Goal: Information Seeking & Learning: Learn about a topic

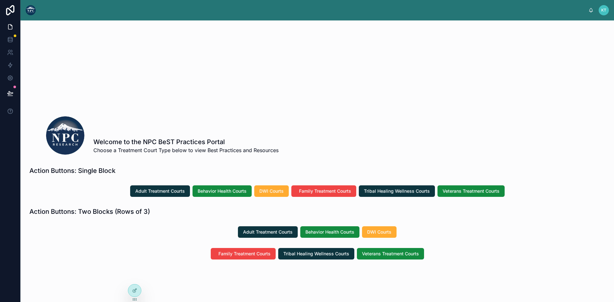
scroll to position [11, 0]
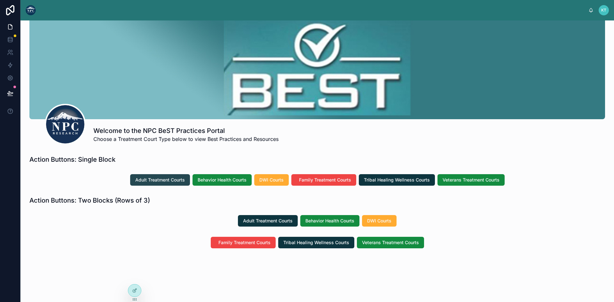
click at [164, 179] on span "Adult Treatment Courts" at bounding box center [160, 180] width 50 height 6
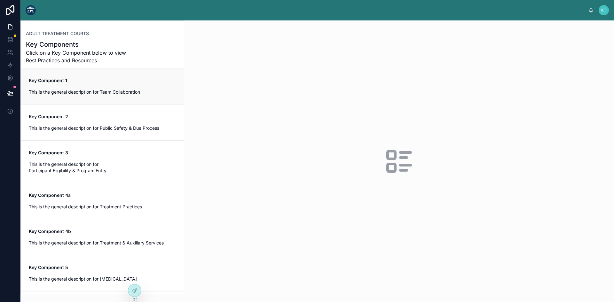
click at [92, 88] on div "Key Component 1 This is the general description for Team Collaboration" at bounding box center [102, 86] width 147 height 18
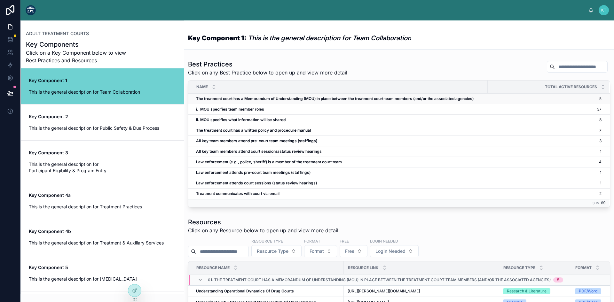
click at [275, 99] on strong "The treatment court has a Memorandum of Understanding (MOU) in place between th…" at bounding box center [335, 98] width 278 height 5
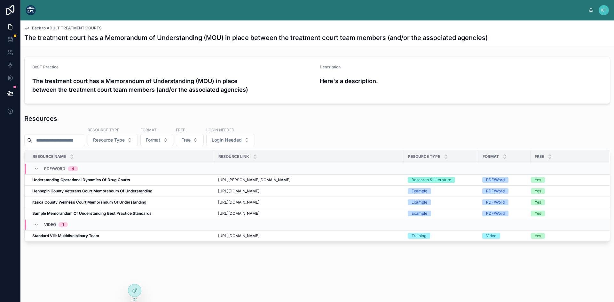
click at [71, 28] on span "Back to ADULT TREATMENT COURTS" at bounding box center [67, 28] width 70 height 5
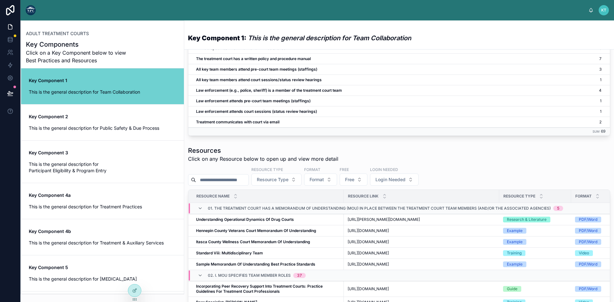
scroll to position [72, 0]
click at [246, 222] on strong "Understanding Operational Dynamics Of Drug Courts" at bounding box center [245, 219] width 98 height 5
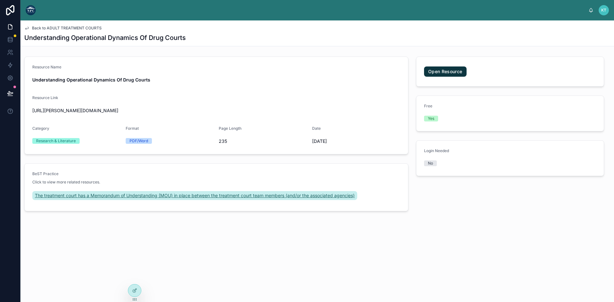
click at [185, 196] on span "The treatment court has a Memorandum of Understanding (MOU) in place between th…" at bounding box center [195, 196] width 320 height 6
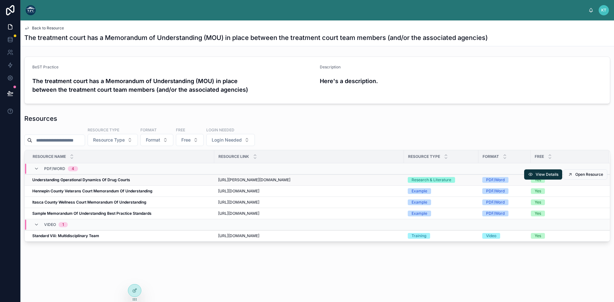
click at [107, 182] on strong "Understanding Operational Dynamics Of Drug Courts" at bounding box center [81, 180] width 98 height 5
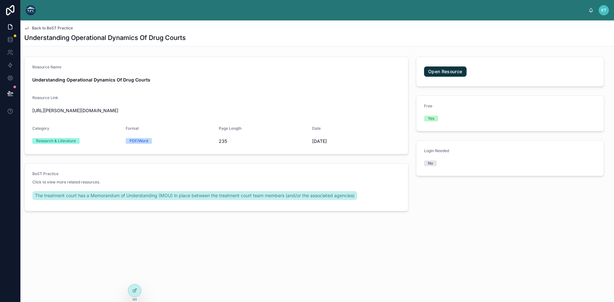
click at [276, 110] on span "https://rex.libraries.wsu.edu/esploro/outputs/doctoral/UNDERSTANDING-THE-OPERAT…" at bounding box center [216, 110] width 368 height 6
click at [440, 72] on link "Open Resource" at bounding box center [445, 72] width 43 height 10
click at [177, 109] on span "https://rex.libraries.wsu.edu/esploro/outputs/doctoral/UNDERSTANDING-THE-OPERAT…" at bounding box center [216, 110] width 368 height 6
click at [48, 28] on span "Back to BeST Practice" at bounding box center [52, 28] width 41 height 5
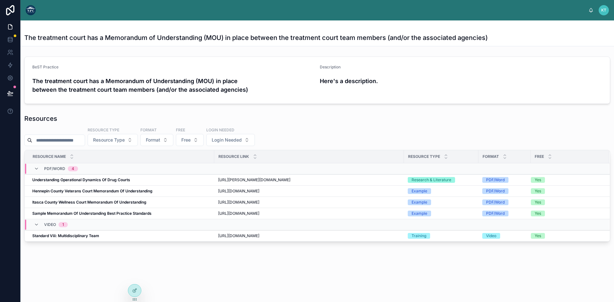
scroll to position [11, 0]
click at [259, 189] on span "https://ntcrc.org/wp-content/uploads/2022/02/Hennepin_County_Veterans_Court_Mem…" at bounding box center [238, 191] width 41 height 5
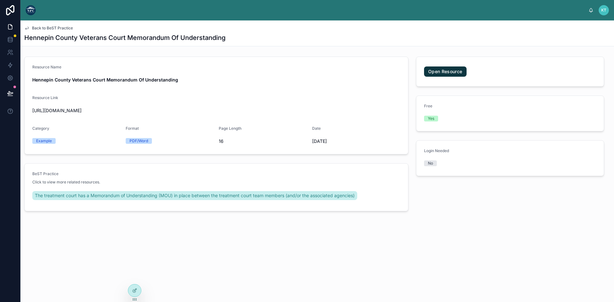
click at [234, 109] on span "https://ntcrc.org/wp-content/uploads/2022/02/Hennepin_County_Veterans_Court_Mem…" at bounding box center [216, 110] width 368 height 6
click at [42, 27] on span "Back to BeST Practice" at bounding box center [52, 28] width 41 height 5
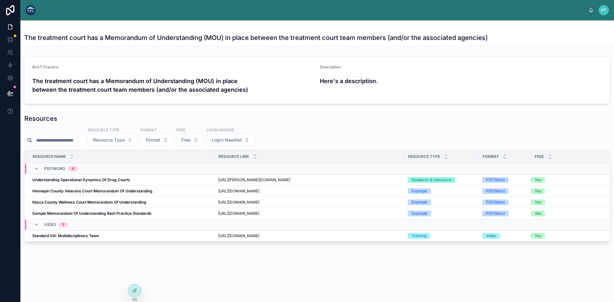
scroll to position [11, 0]
click at [32, 11] on img at bounding box center [31, 10] width 10 height 10
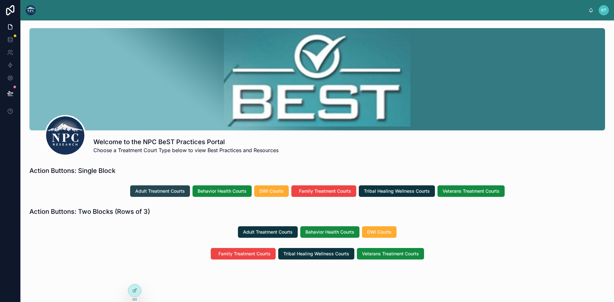
click at [150, 188] on span "Adult Treatment Courts" at bounding box center [160, 191] width 50 height 6
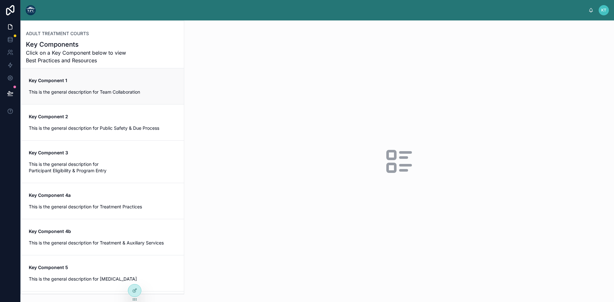
click at [73, 91] on span "This is the general description for Team Collaboration" at bounding box center [102, 92] width 147 height 6
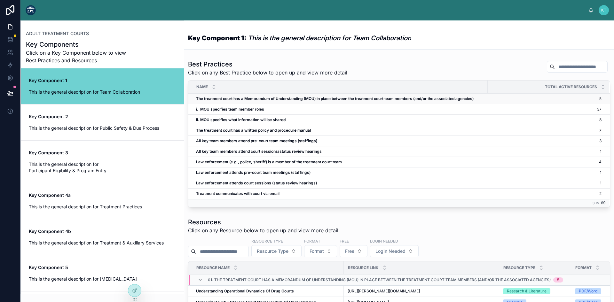
click at [252, 98] on strong "The treatment court has a Memorandum of Understanding (MOU) in place between th…" at bounding box center [335, 98] width 278 height 5
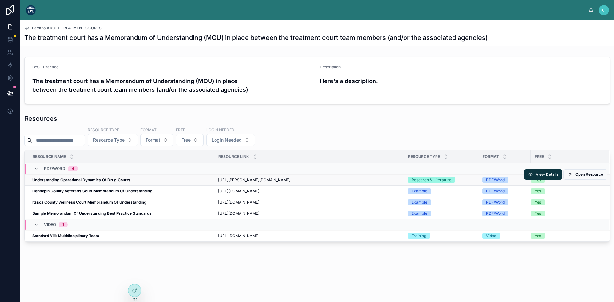
click at [106, 182] on strong "Understanding Operational Dynamics Of Drug Courts" at bounding box center [81, 180] width 98 height 5
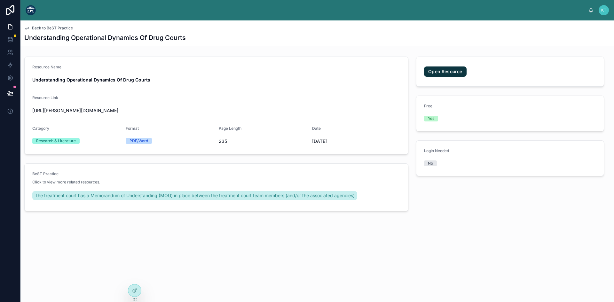
click at [49, 30] on span "Back to BeST Practice" at bounding box center [52, 28] width 41 height 5
